Goal: Ask a question

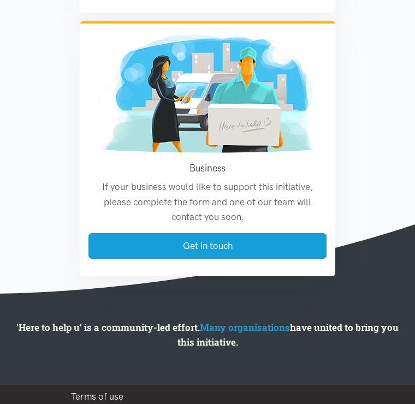
scroll to position [2278, 0]
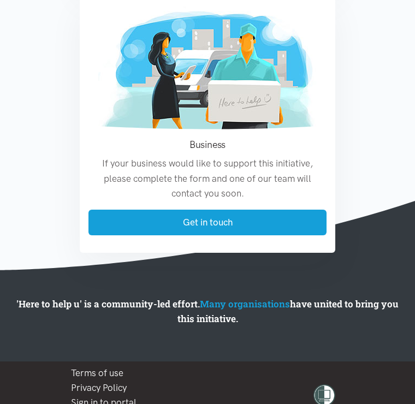
click at [260, 210] on link "Get in touch" at bounding box center [207, 223] width 238 height 26
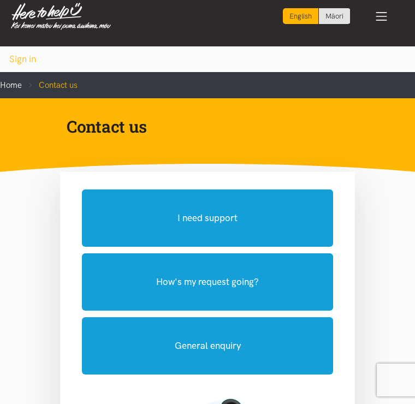
scroll to position [14, 0]
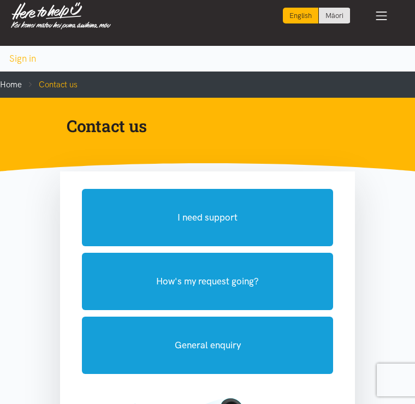
click at [240, 339] on button "General enquiry" at bounding box center [207, 345] width 251 height 57
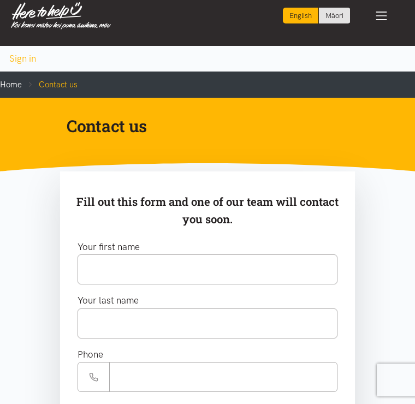
click at [137, 225] on p "Fill out this form and one of our team will contact you soon." at bounding box center [207, 211] width 273 height 36
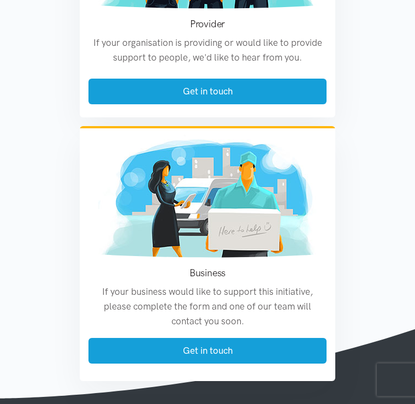
scroll to position [1443, 0]
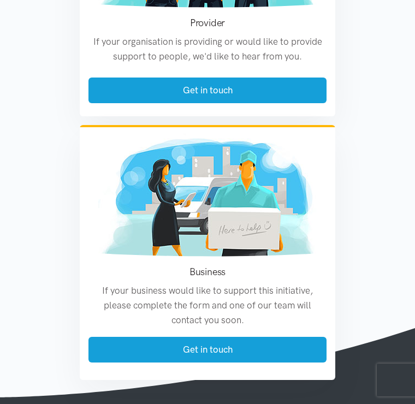
click at [282, 97] on div "Get in touch" at bounding box center [208, 91] width 256 height 26
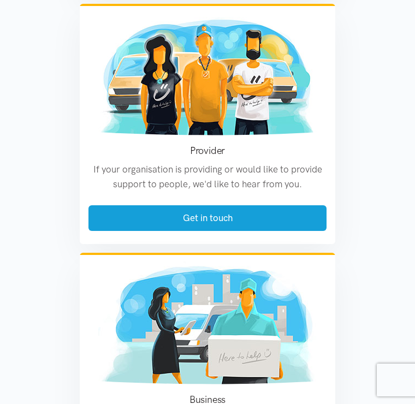
scroll to position [1314, 0]
click at [302, 206] on link "Get in touch" at bounding box center [207, 219] width 238 height 26
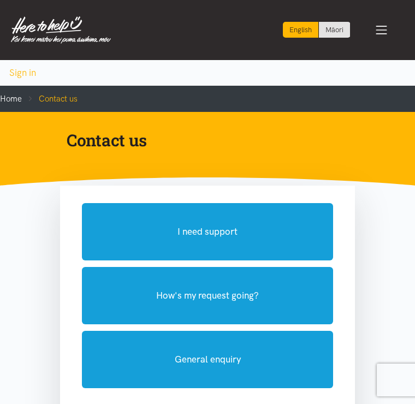
click at [291, 224] on button "I need support" at bounding box center [207, 231] width 251 height 57
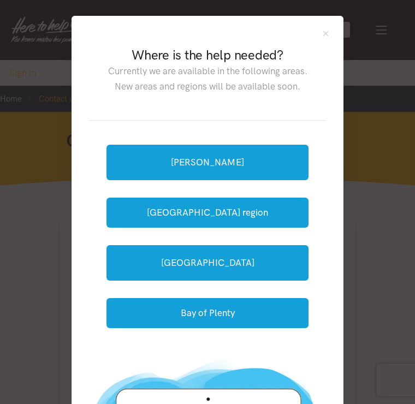
click at [255, 261] on link "[GEOGRAPHIC_DATA]" at bounding box center [208, 263] width 202 height 36
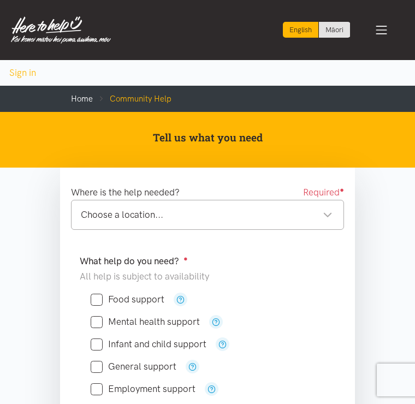
click at [180, 205] on div "Choose a location... Choose a location..." at bounding box center [207, 215] width 273 height 30
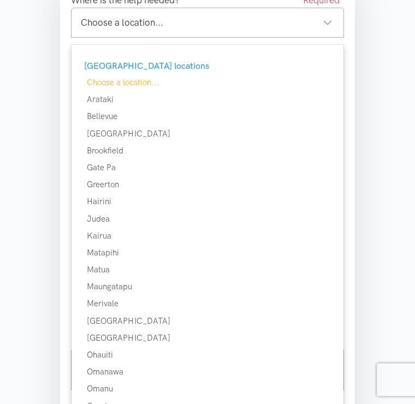
scroll to position [192, 0]
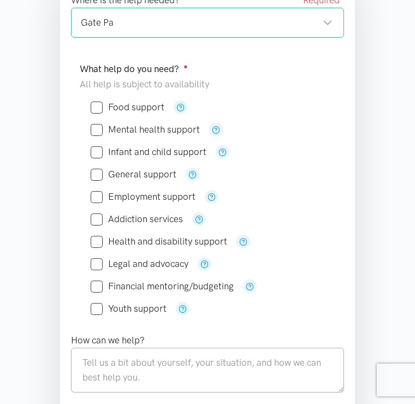
click at [344, 25] on div "[GEOGRAPHIC_DATA]" at bounding box center [207, 23] width 273 height 30
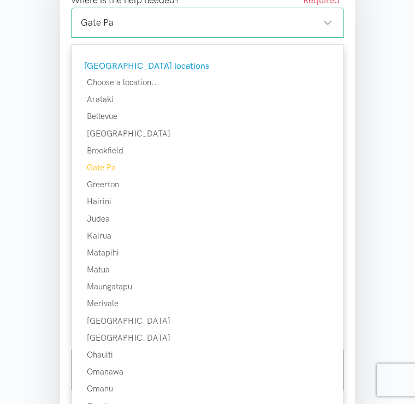
click at [328, 21] on div "Gate Pa" at bounding box center [207, 22] width 252 height 15
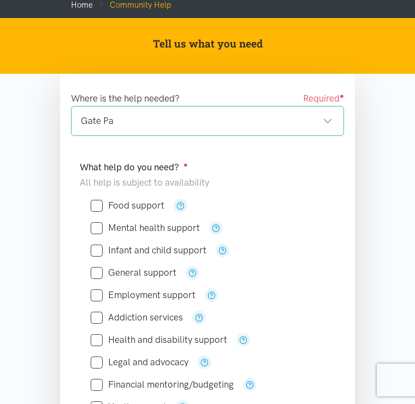
scroll to position [93, 0]
click at [192, 191] on div "Food support" at bounding box center [208, 307] width 256 height 233
